Goal: Check status: Check status

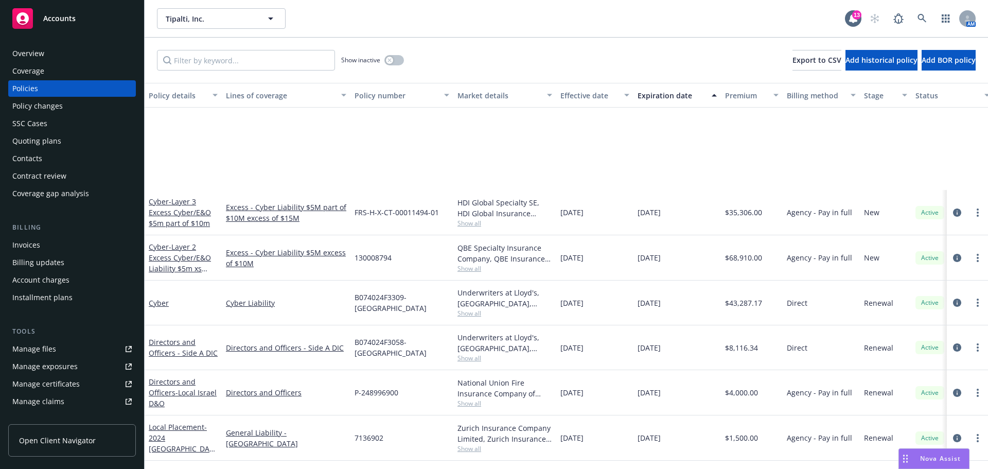
scroll to position [154, 0]
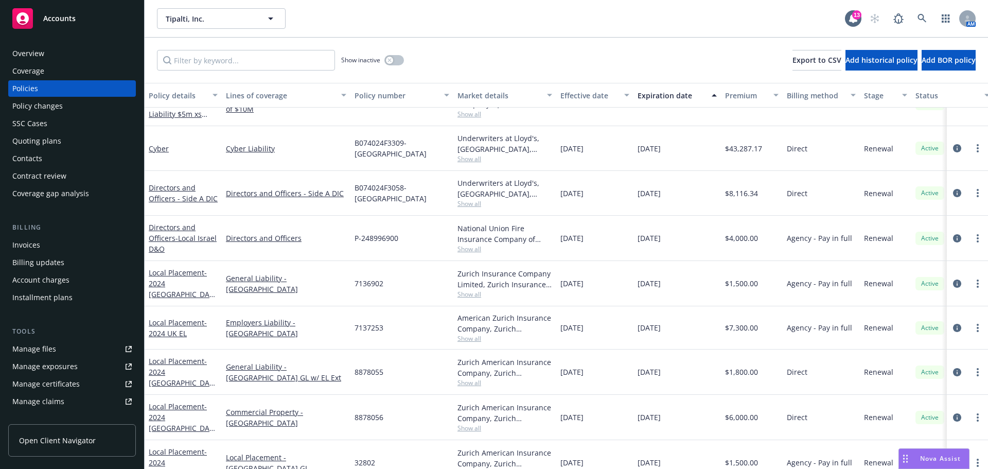
click at [930, 454] on span "Nova Assist" at bounding box center [940, 458] width 41 height 9
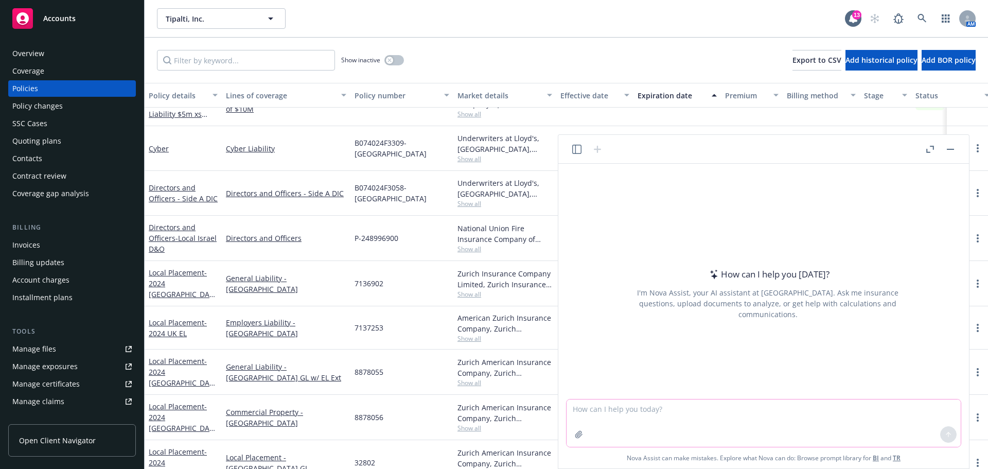
click at [662, 408] on textarea at bounding box center [764, 422] width 394 height 47
click at [645, 411] on textarea "please review the follwing for grammar and" at bounding box center [764, 422] width 394 height 47
click at [724, 409] on textarea "please review the following for grammar and" at bounding box center [764, 422] width 394 height 47
type textarea "please review the following for grammar and content"
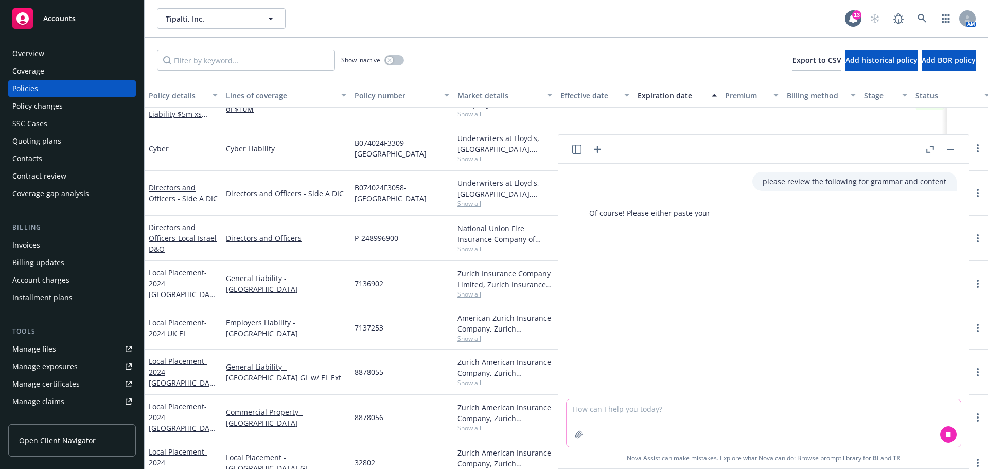
paste textarea "Lo Ipsum, D’si ametcon ad elit seddoei temp inci Utlabo etdolorema, ali enim ad…"
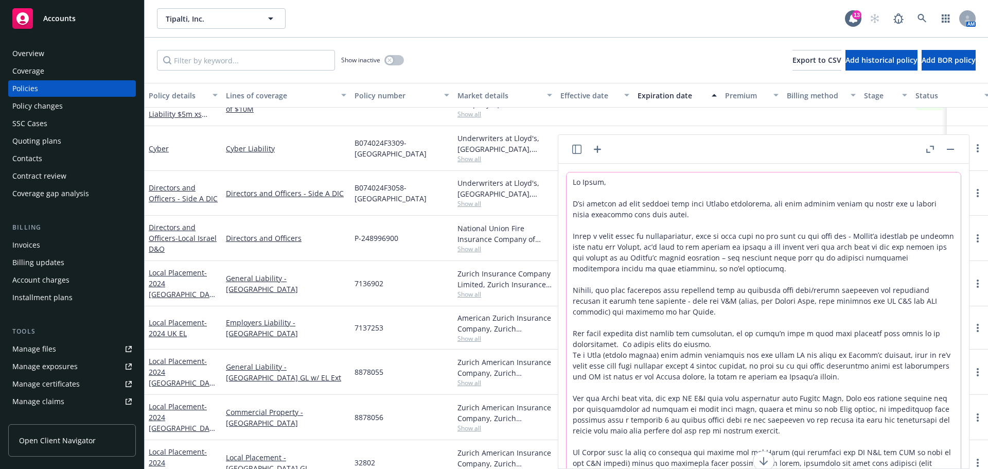
scroll to position [54, 0]
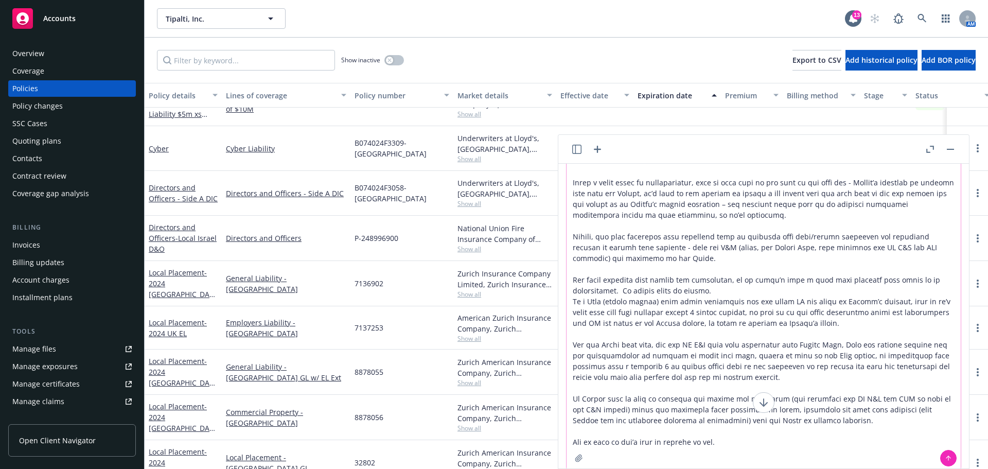
click at [762, 402] on icon at bounding box center [764, 402] width 12 height 12
drag, startPoint x: 728, startPoint y: 268, endPoint x: 722, endPoint y: 268, distance: 5.7
click at [727, 268] on textarea at bounding box center [764, 295] width 394 height 352
click at [777, 236] on textarea at bounding box center [764, 295] width 394 height 352
click at [930, 149] on icon "button" at bounding box center [931, 149] width 8 height 7
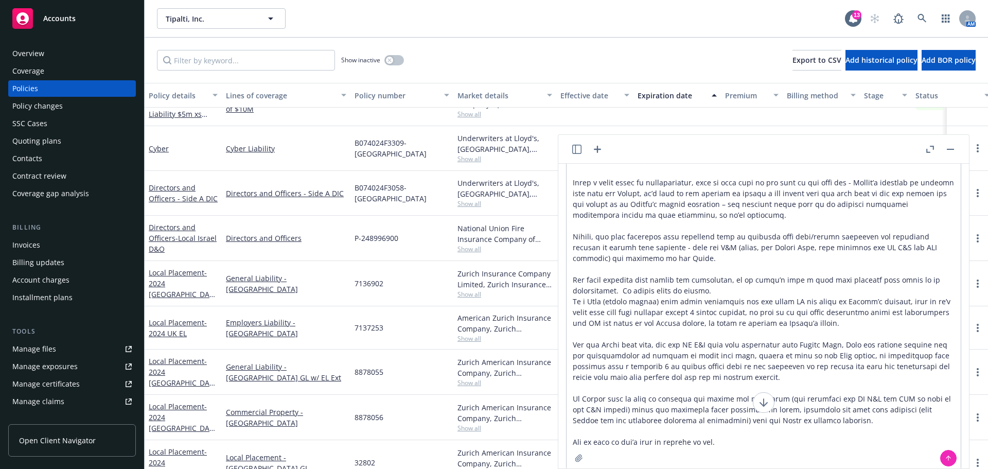
scroll to position [0, 0]
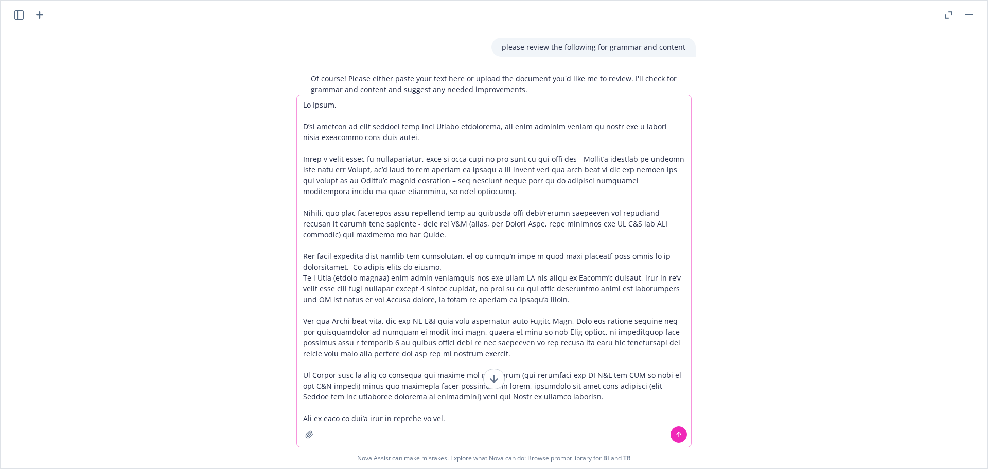
click at [491, 112] on textarea at bounding box center [494, 271] width 394 height 352
drag, startPoint x: 458, startPoint y: 421, endPoint x: 288, endPoint y: 397, distance: 171.4
click at [292, 416] on div "please review the following for grammar and content Of course! Please either pa…" at bounding box center [494, 248] width 987 height 439
type textarea "Lo Ipsum, D’si ametcon ad elit seddoei temp inci Utlabo etdolorema, ali enim ad…"
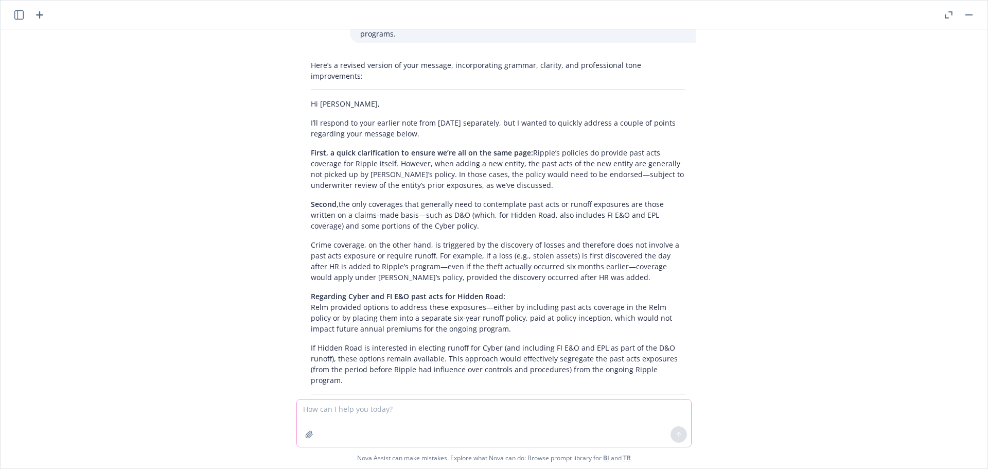
scroll to position [355, 0]
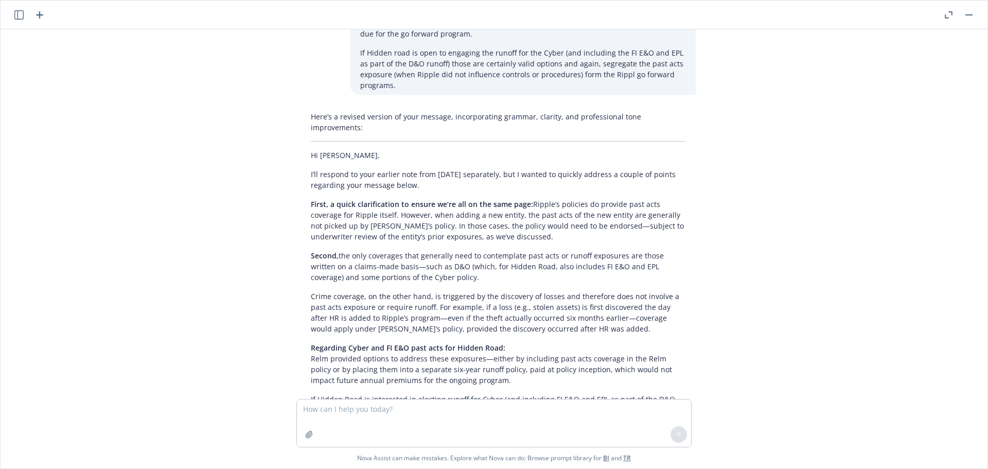
click at [305, 143] on div "Here’s a revised version of your message, incorporating grammar, clarity, and p…" at bounding box center [498, 288] width 395 height 362
click at [306, 140] on div "Here’s a revised version of your message, incorporating grammar, clarity, and p…" at bounding box center [498, 288] width 395 height 362
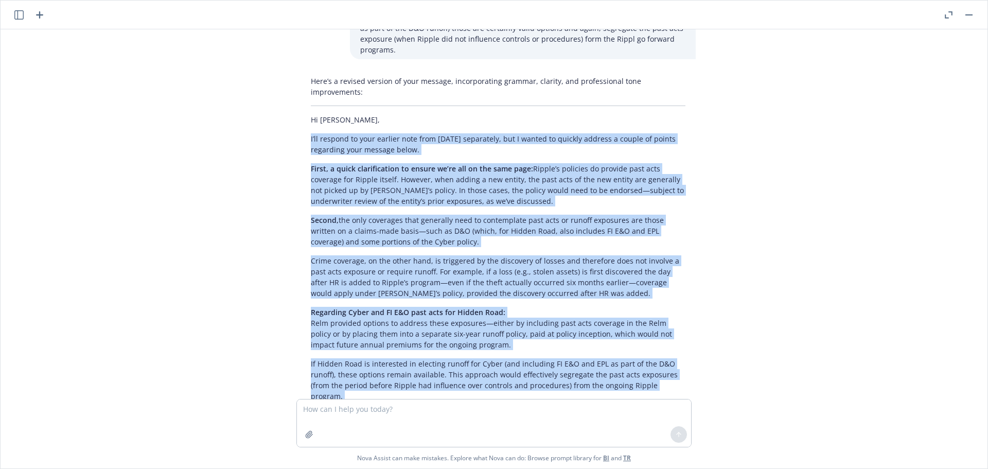
scroll to position [398, 0]
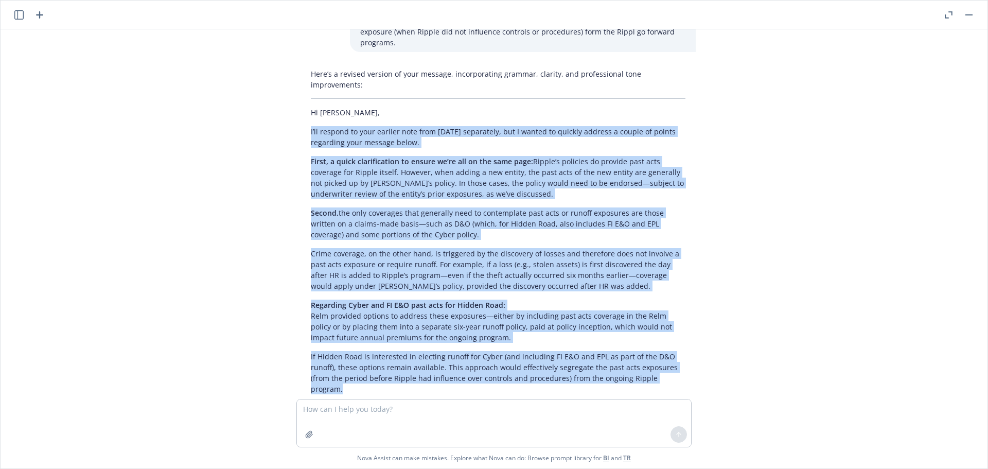
drag, startPoint x: 307, startPoint y: 140, endPoint x: 680, endPoint y: 360, distance: 433.5
click at [680, 360] on div "Here’s a revised version of your message, incorporating grammar, clarity, and p…" at bounding box center [498, 245] width 395 height 362
copy div "L’ip dolorsi am cons adipisc elit sedd Eiusmo temporinci, utl E dolore ma aliqu…"
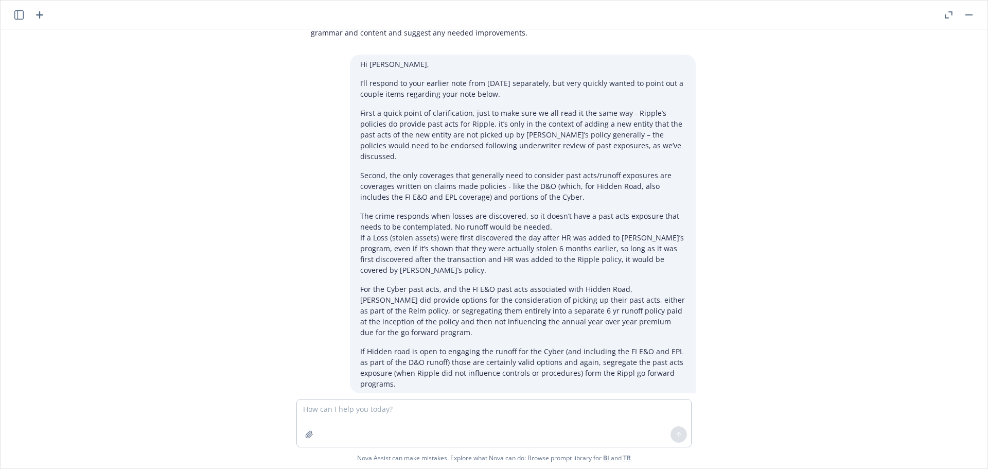
scroll to position [0, 0]
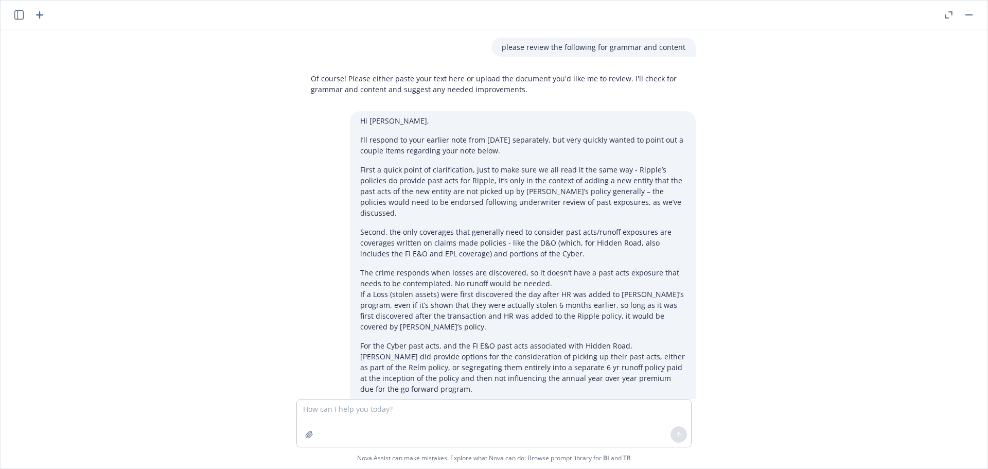
click at [949, 14] on icon "button" at bounding box center [949, 14] width 8 height 7
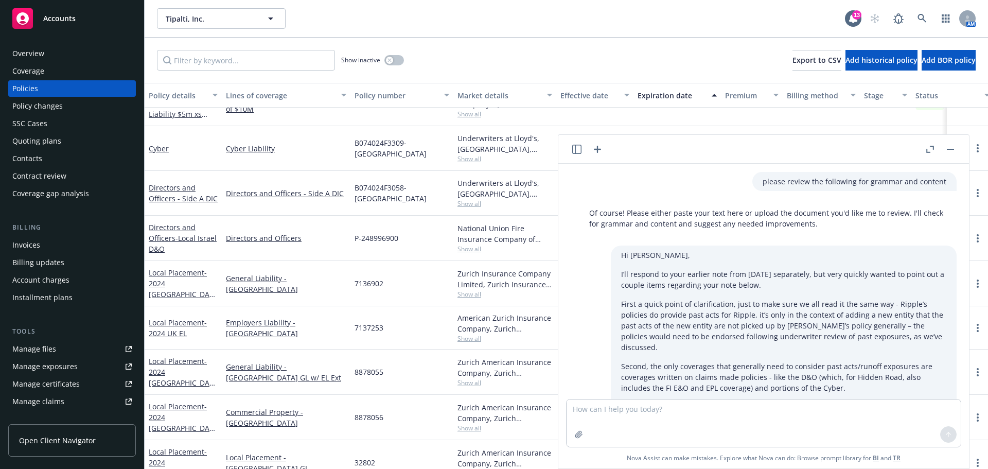
click at [954, 147] on button "button" at bounding box center [951, 149] width 12 height 12
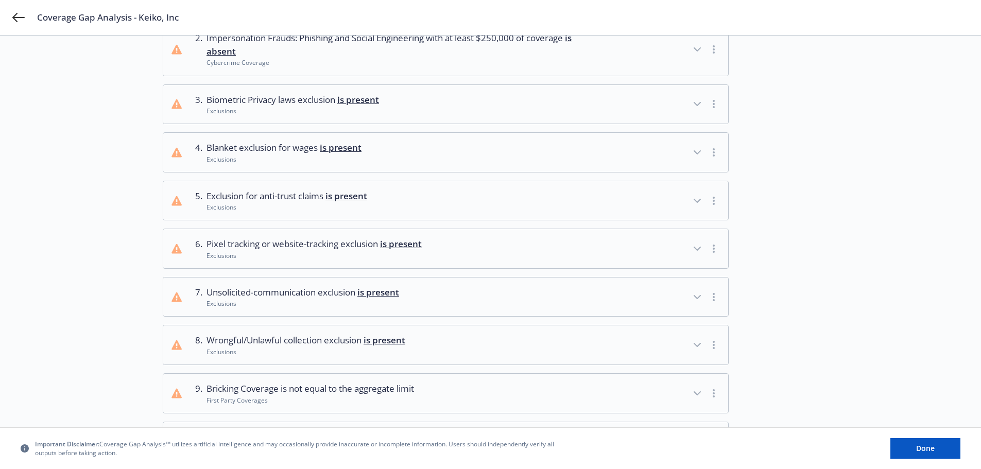
scroll to position [154, 0]
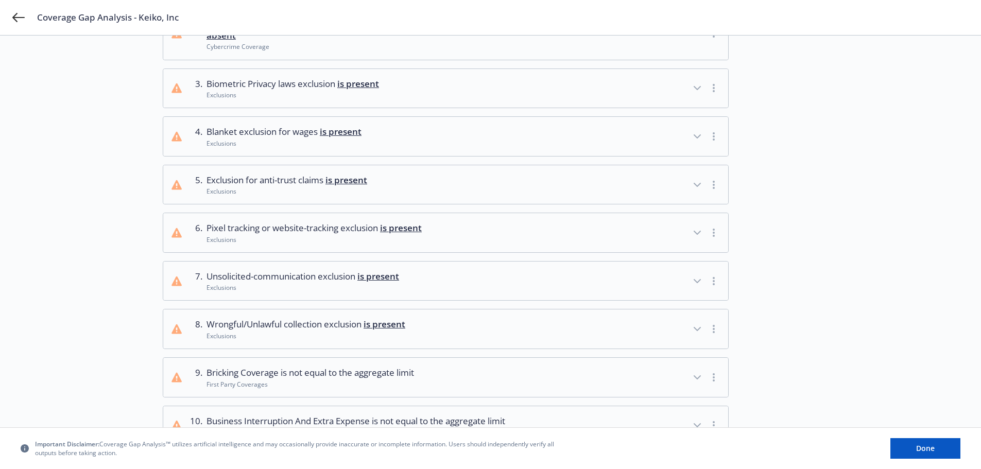
click at [523, 139] on button "4 . Blanket exclusion for wages is present Exclusions" at bounding box center [445, 136] width 565 height 39
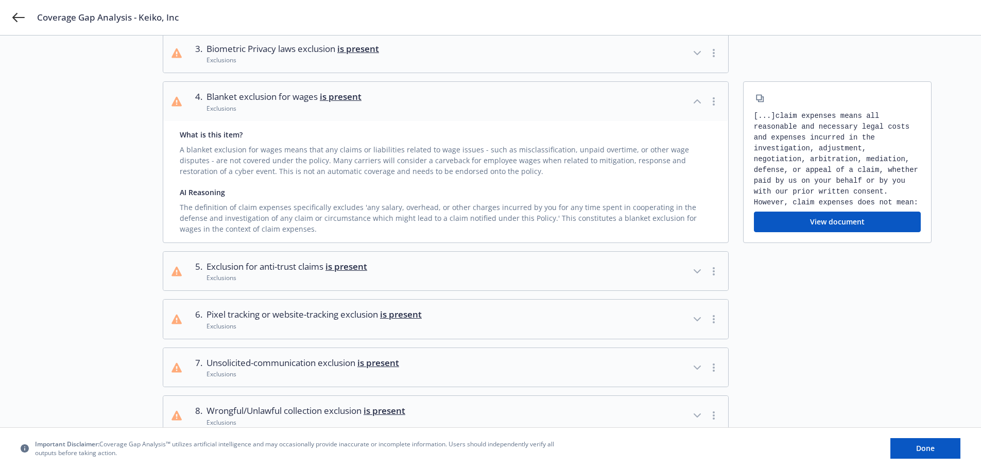
scroll to position [257, 0]
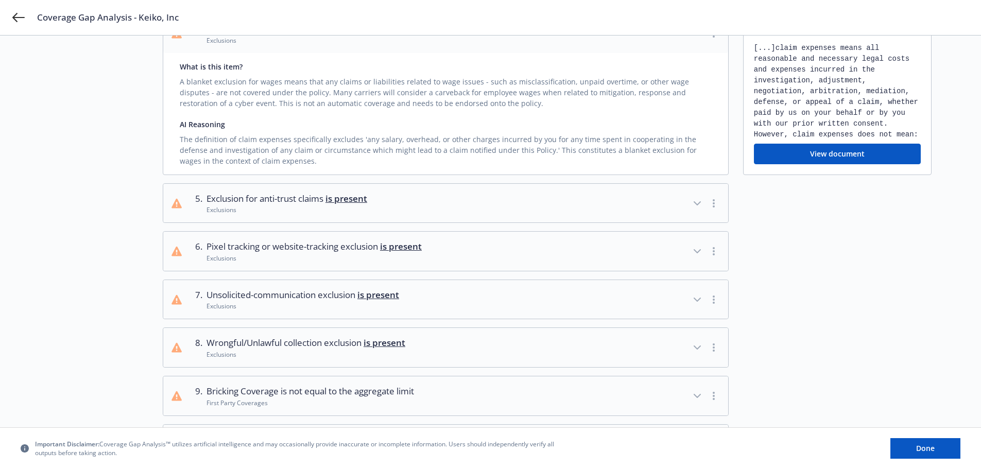
click at [452, 204] on button "5 . Exclusion for anti-trust claims is present Exclusions" at bounding box center [445, 203] width 565 height 39
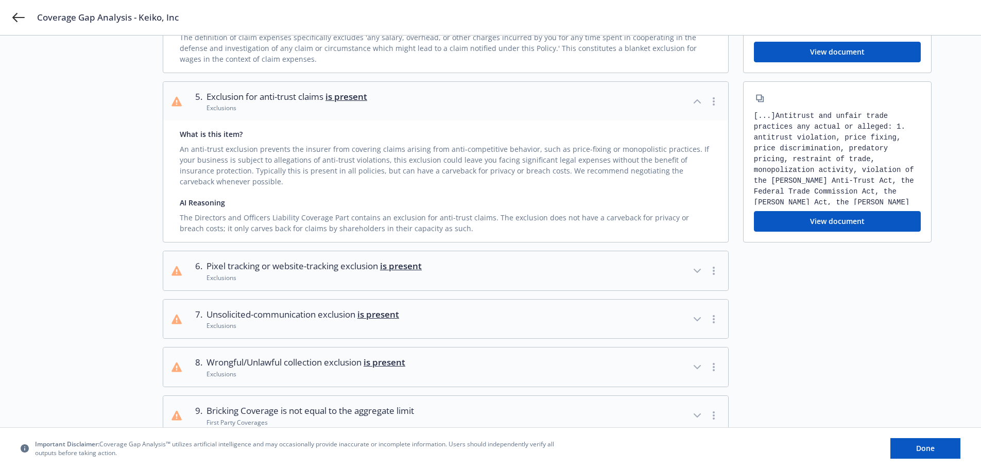
scroll to position [360, 0]
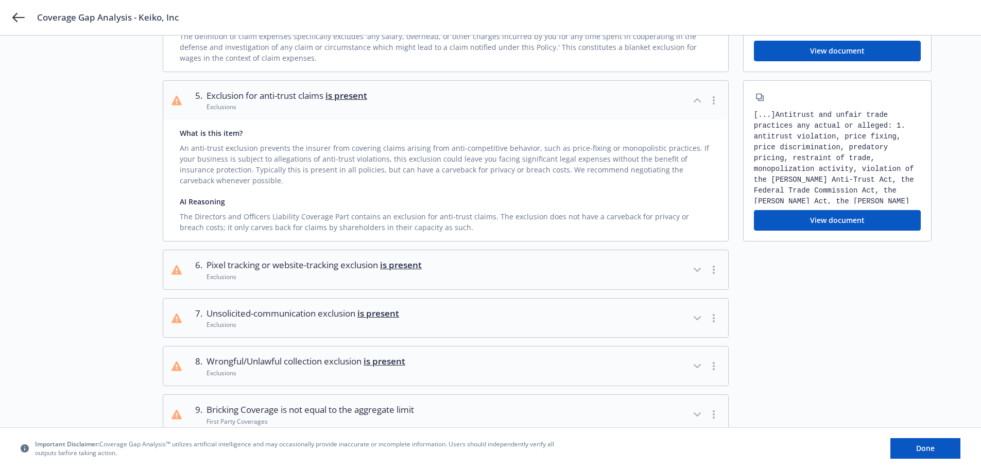
click at [427, 273] on button "6 . Pixel tracking or website-tracking exclusion is present Exclusions" at bounding box center [445, 269] width 565 height 39
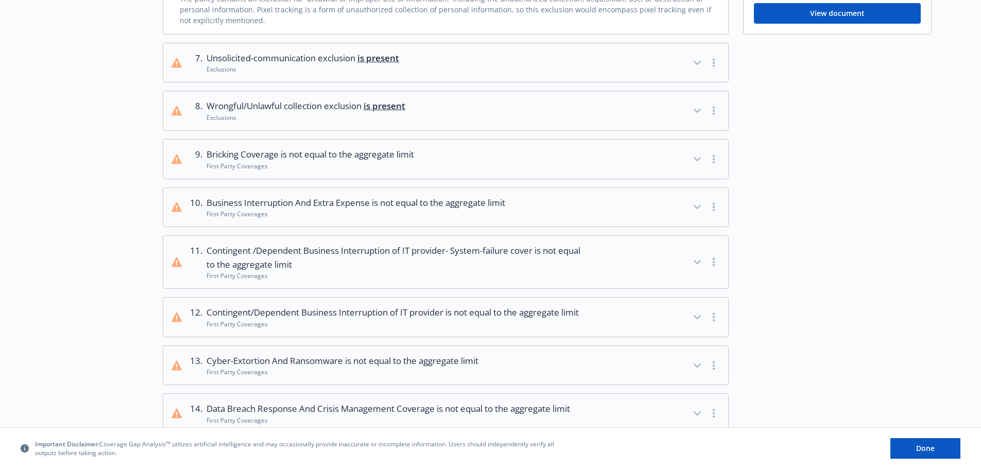
scroll to position [772, 0]
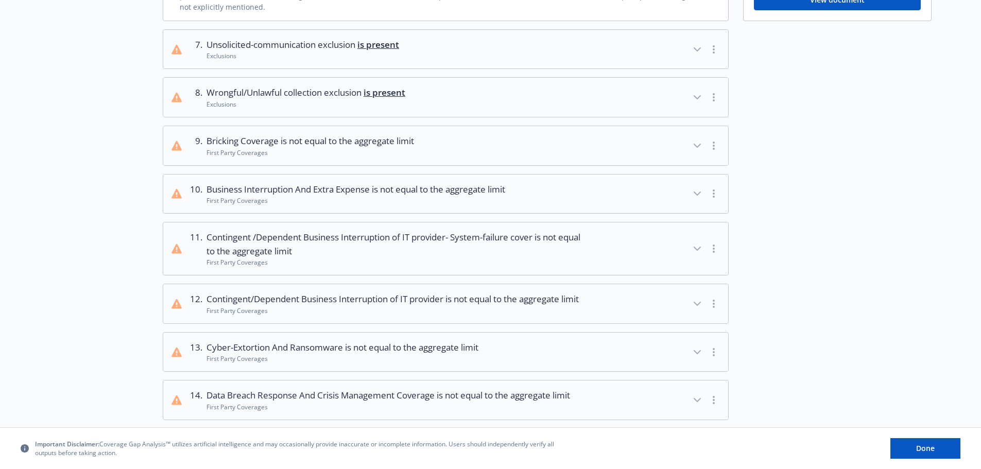
click at [443, 139] on button "9 . Bricking Coverage is not equal to the aggregate limit First Party Coverages" at bounding box center [445, 145] width 565 height 39
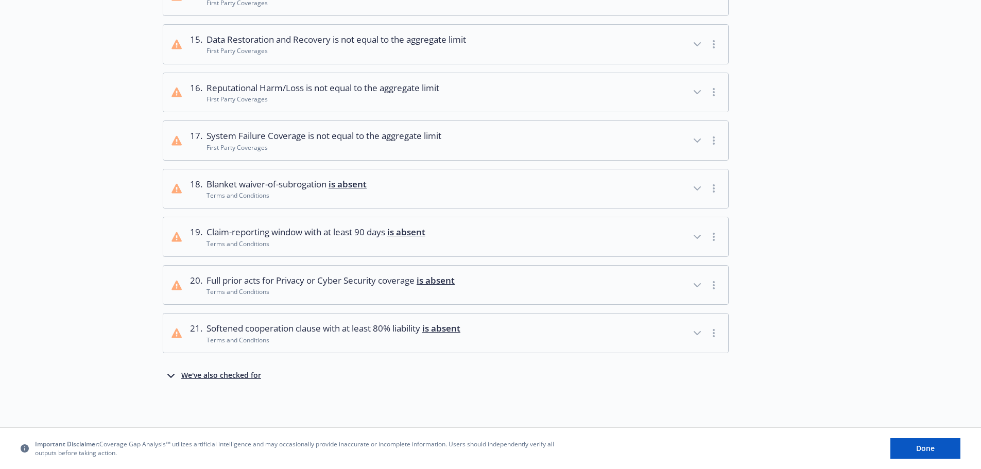
scroll to position [1311, 0]
